Goal: Navigation & Orientation: Find specific page/section

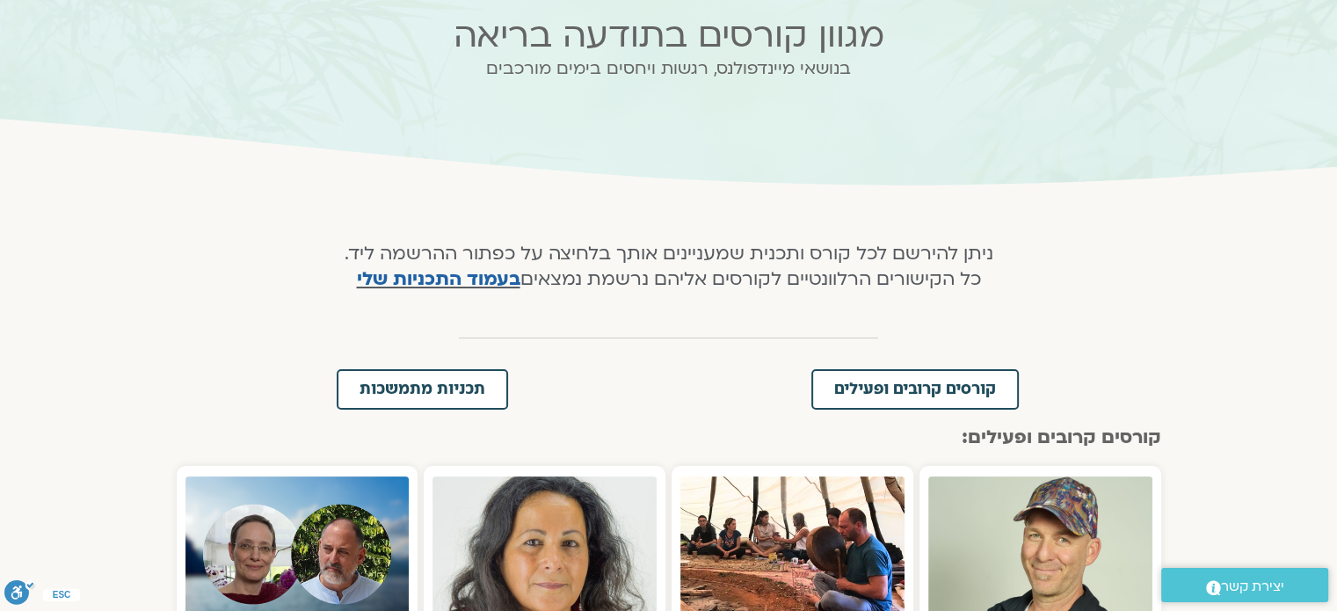
scroll to position [165, 0]
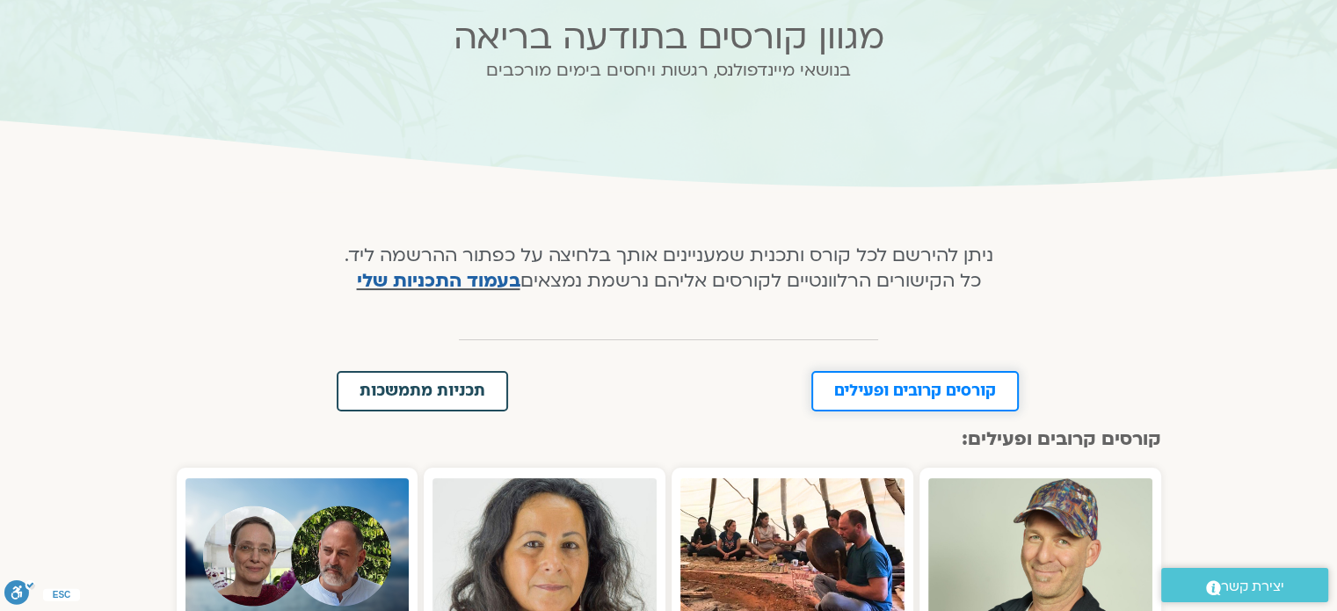
click at [872, 386] on span "קורסים קרובים ופעילים" at bounding box center [915, 391] width 162 height 16
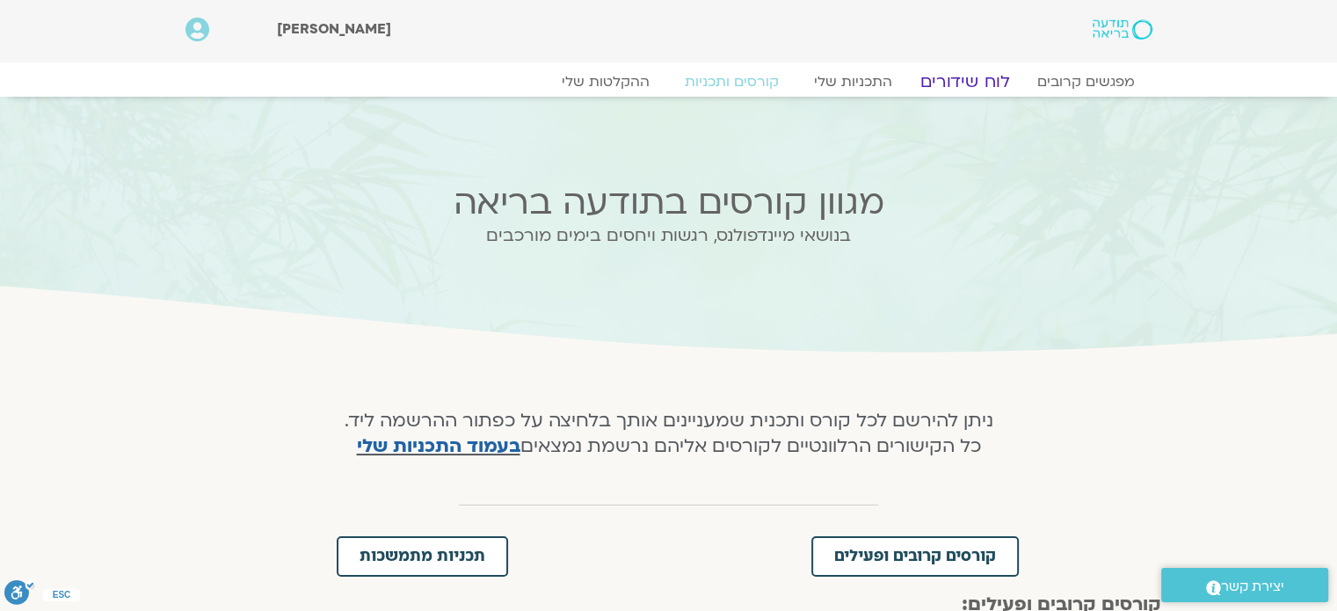
click at [970, 80] on link "לוח שידורים" at bounding box center [964, 81] width 132 height 21
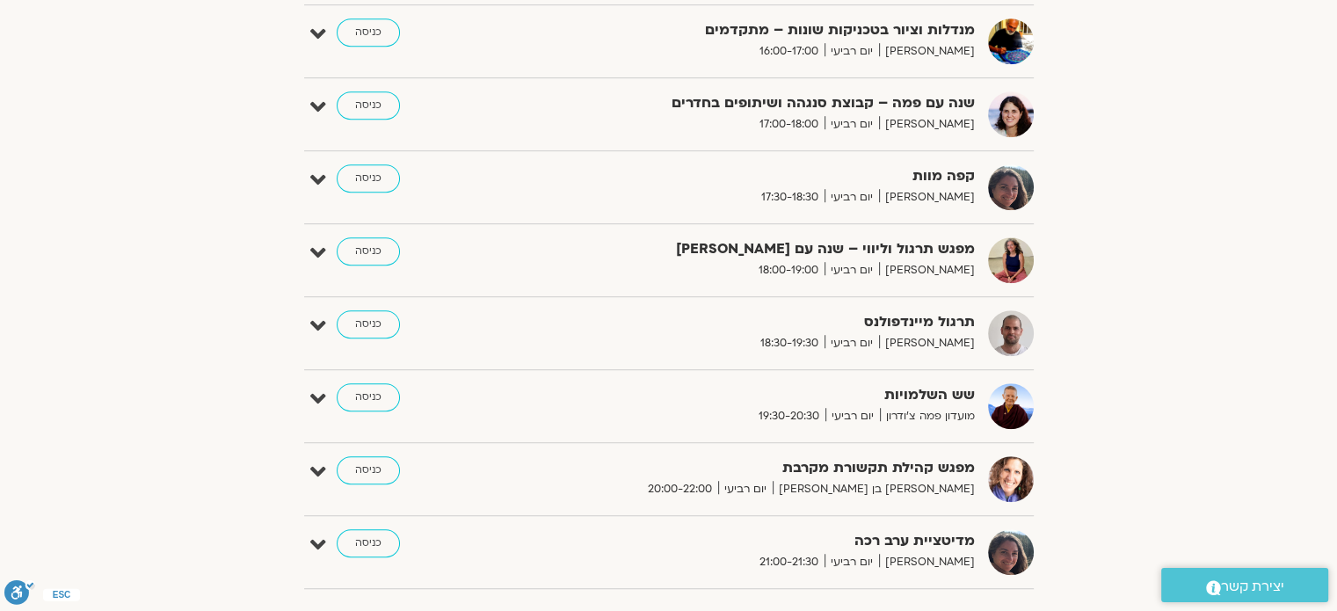
scroll to position [1125, 0]
click at [369, 471] on link "כניסה" at bounding box center [368, 469] width 63 height 28
click at [362, 467] on link "כניסה" at bounding box center [368, 469] width 63 height 28
